Goal: Information Seeking & Learning: Learn about a topic

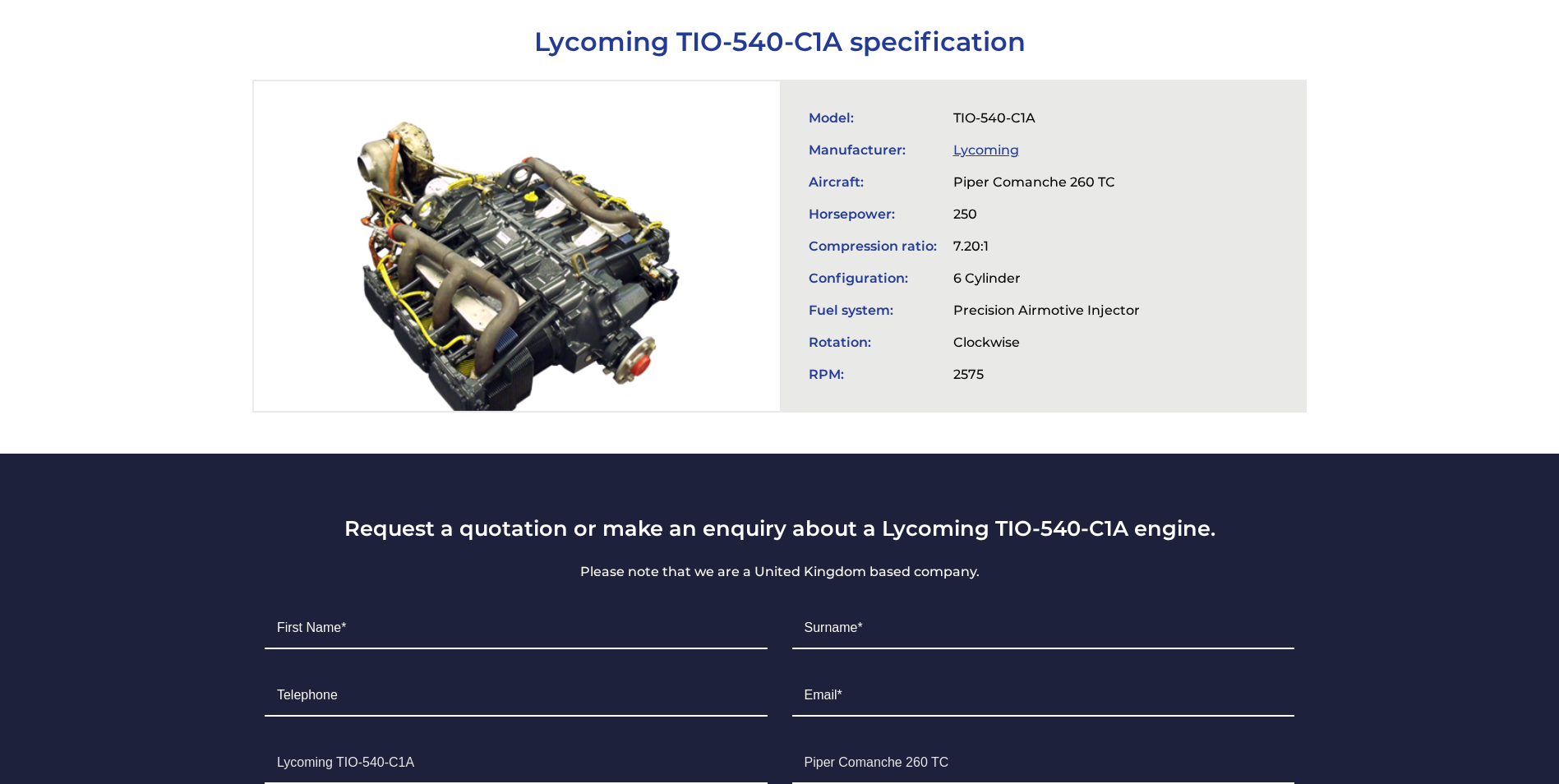
scroll to position [411, 0]
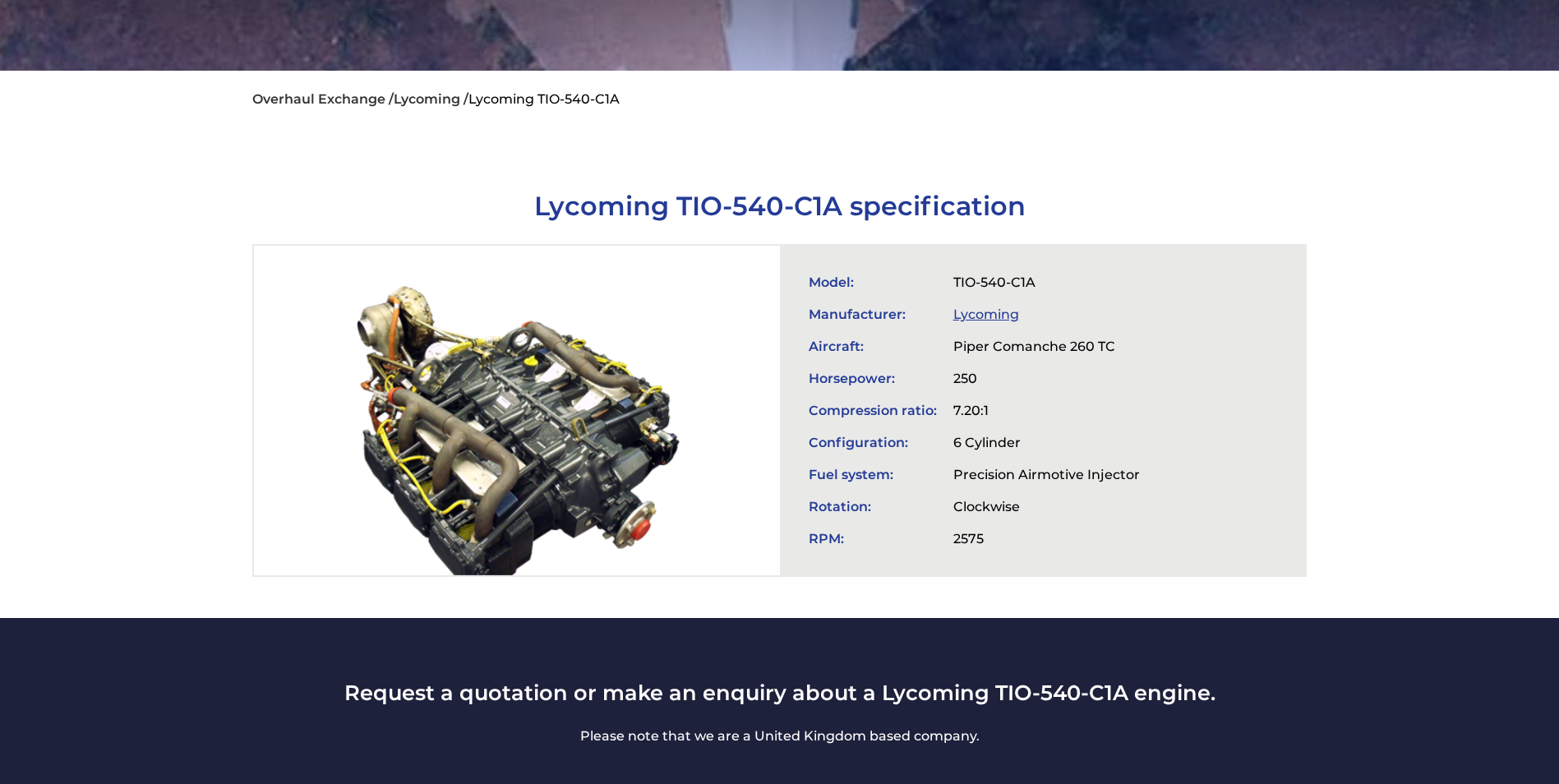
click at [991, 307] on link "Lycoming" at bounding box center [986, 314] width 66 height 15
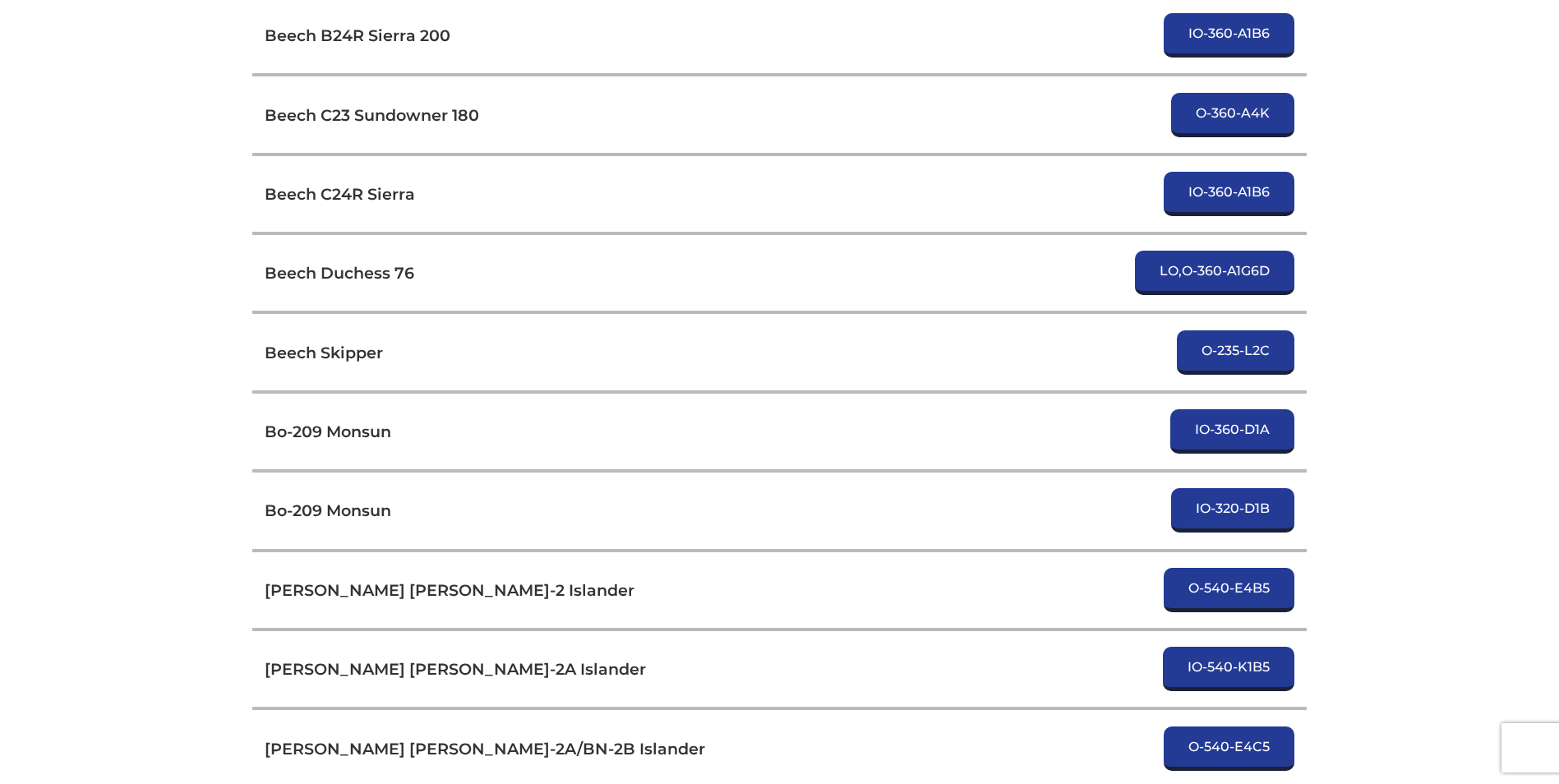
scroll to position [1009, 0]
